Goal: Task Accomplishment & Management: Manage account settings

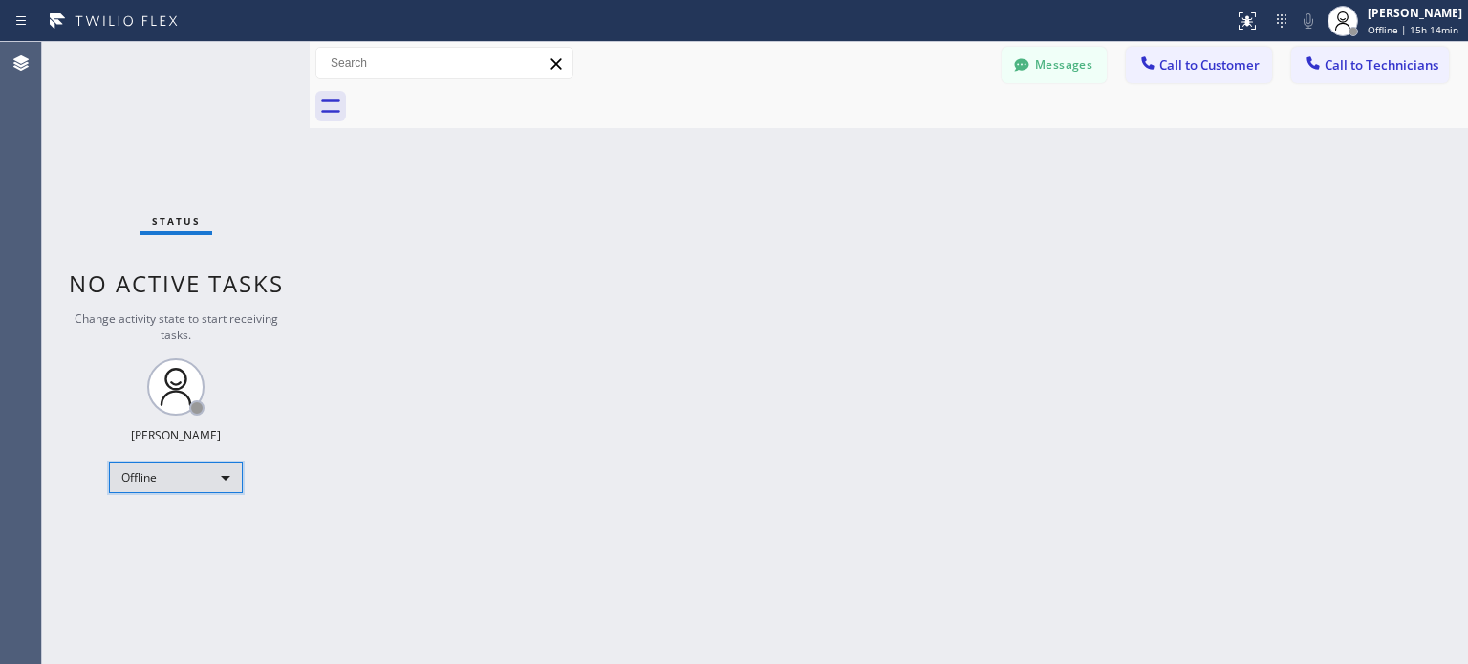
click at [209, 489] on div "Offline" at bounding box center [176, 478] width 134 height 31
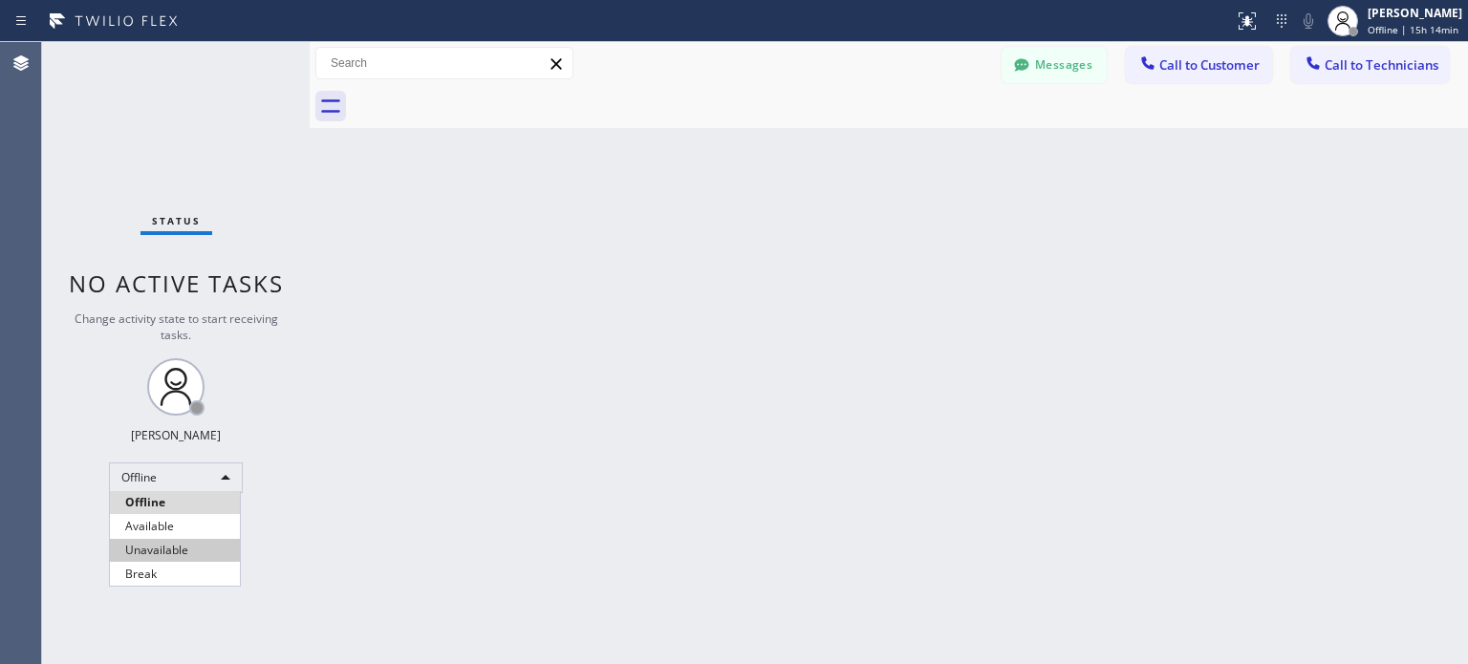
click at [180, 550] on li "Unavailable" at bounding box center [175, 550] width 130 height 23
